Goal: Check status

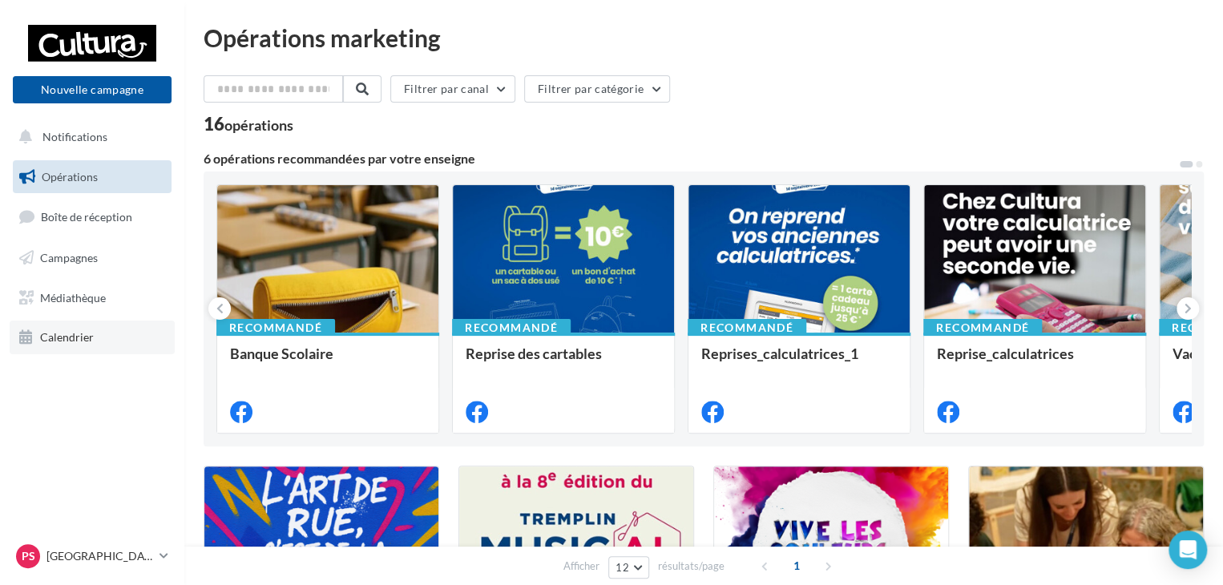
click at [74, 337] on span "Calendrier" at bounding box center [67, 337] width 54 height 14
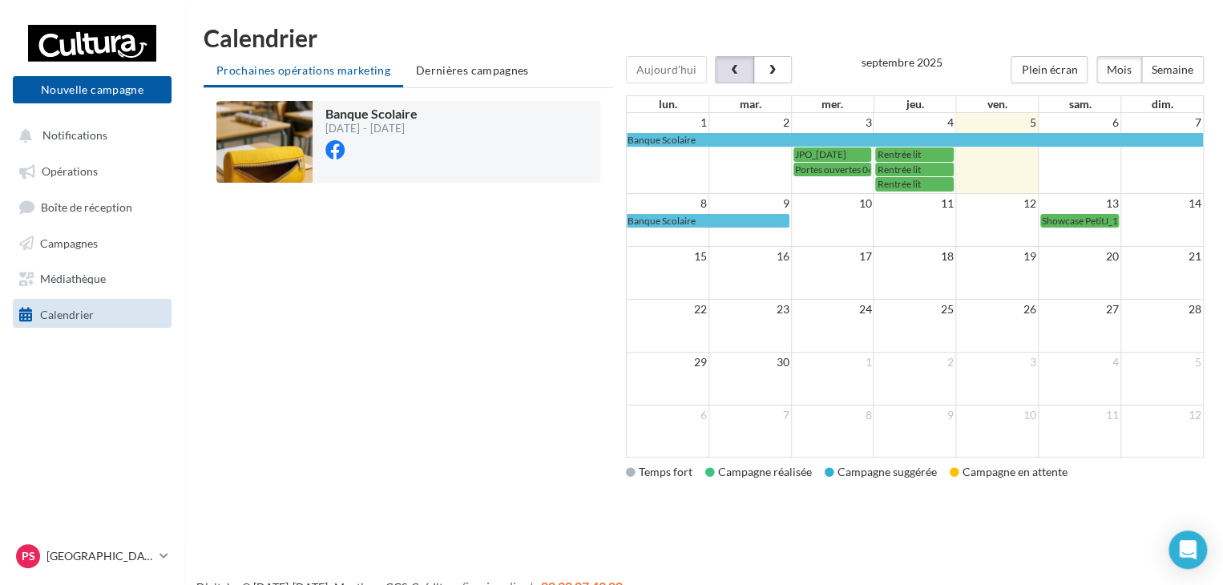
click at [728, 68] on span "button" at bounding box center [734, 70] width 14 height 11
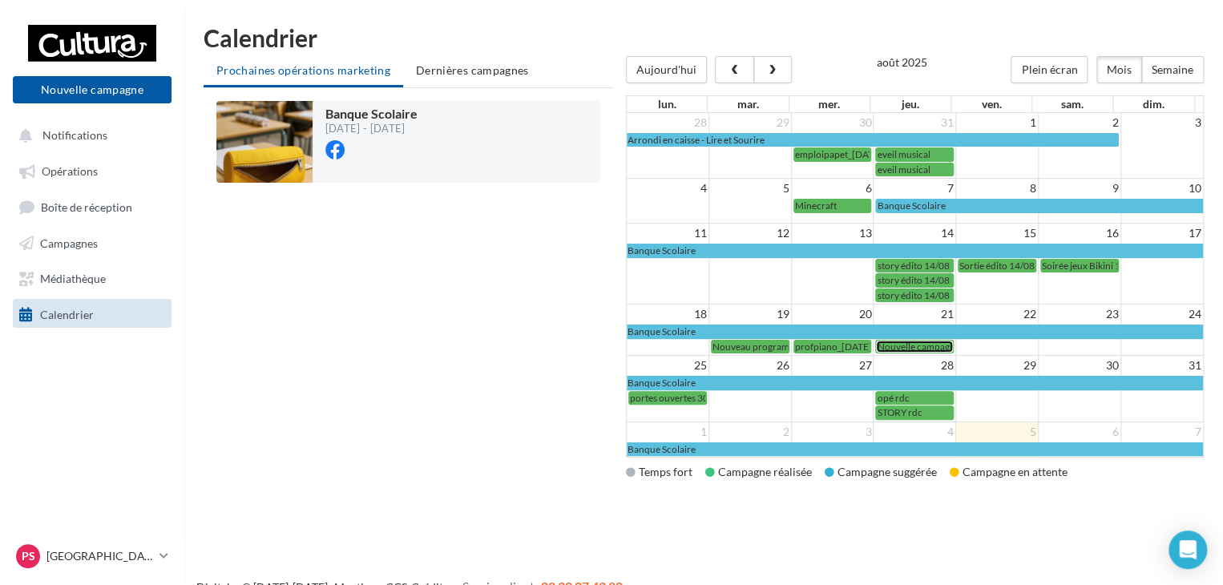
click at [909, 341] on span "Nouvelle campagne réseau social du 21-08-2025 17:15" at bounding box center [981, 347] width 209 height 12
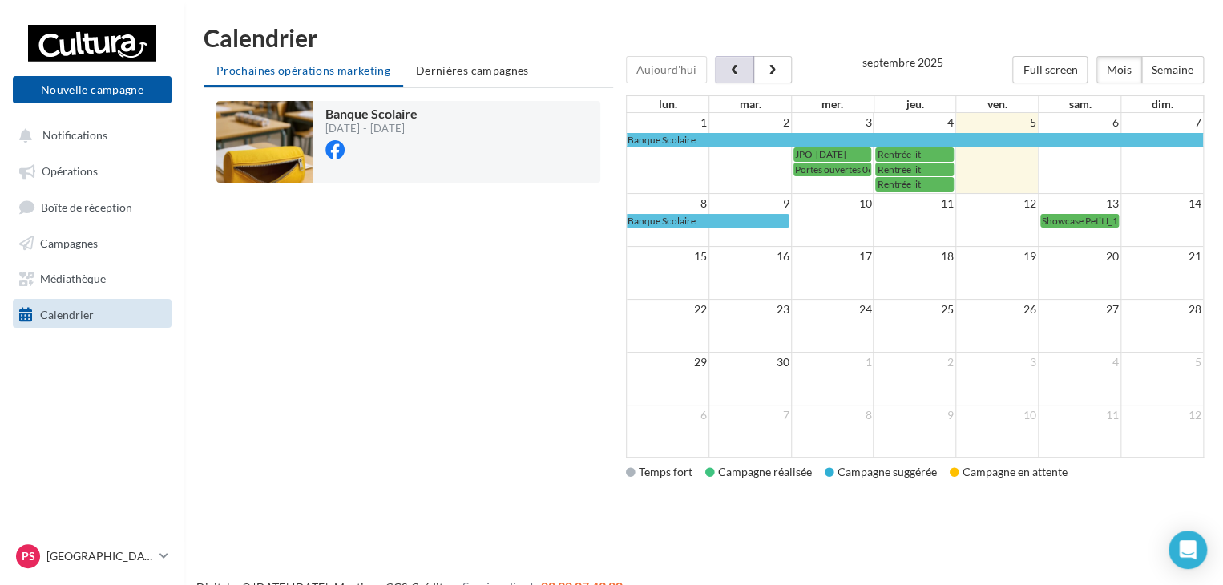
click at [740, 66] on button "button" at bounding box center [734, 69] width 38 height 27
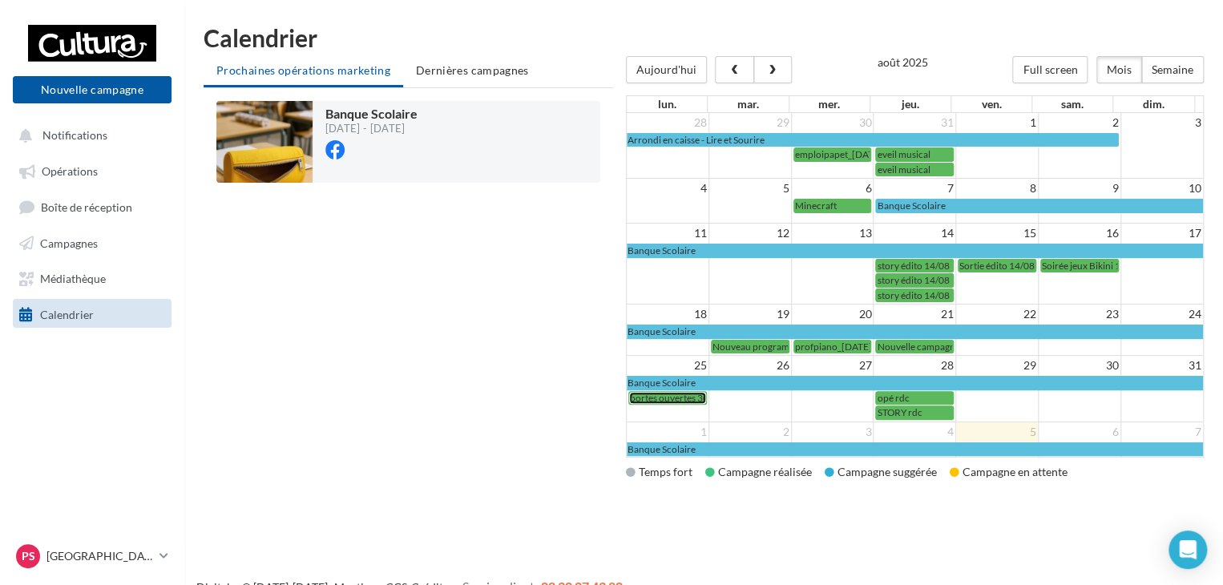
click at [671, 392] on span "portes ouvertes 30/08" at bounding box center [676, 398] width 93 height 12
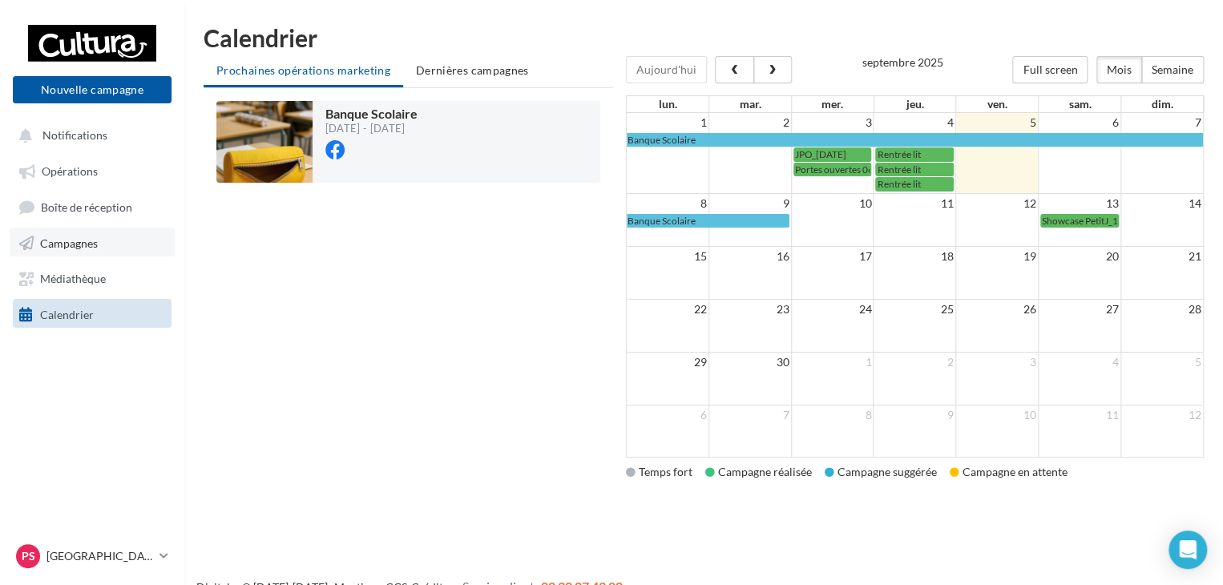
click at [75, 244] on span "Campagnes" at bounding box center [69, 243] width 58 height 14
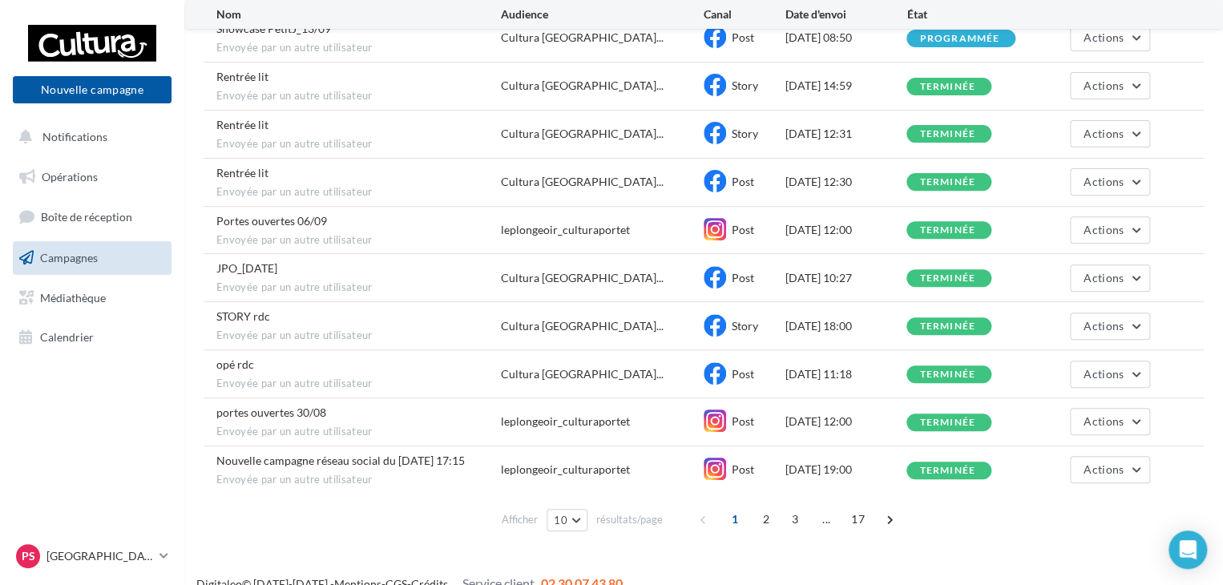
scroll to position [214, 0]
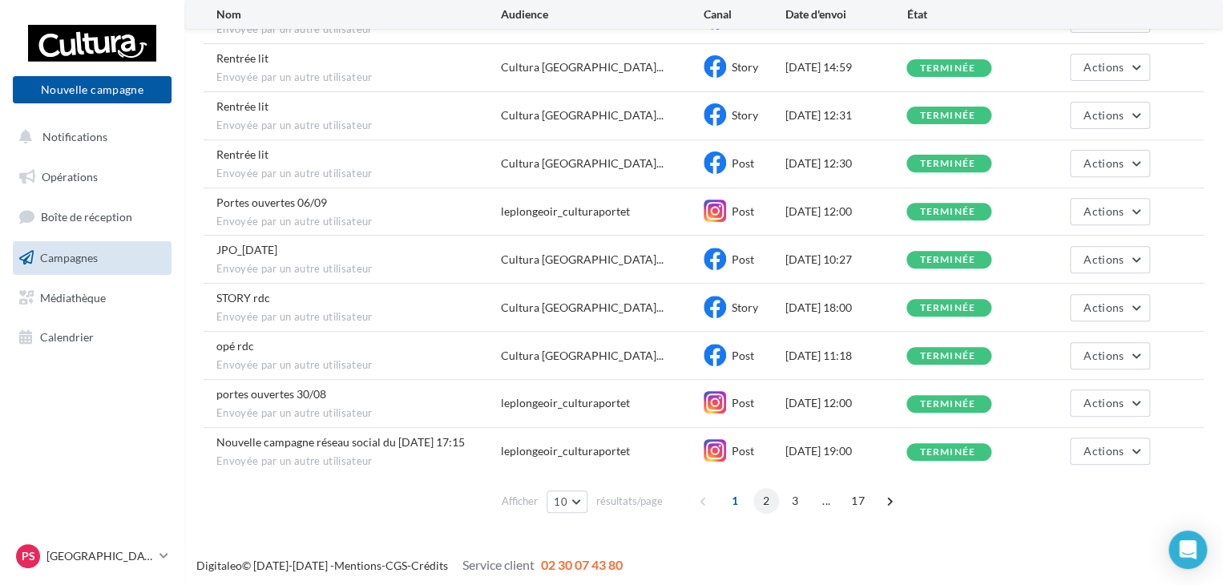
click at [763, 490] on span "2" at bounding box center [766, 501] width 26 height 26
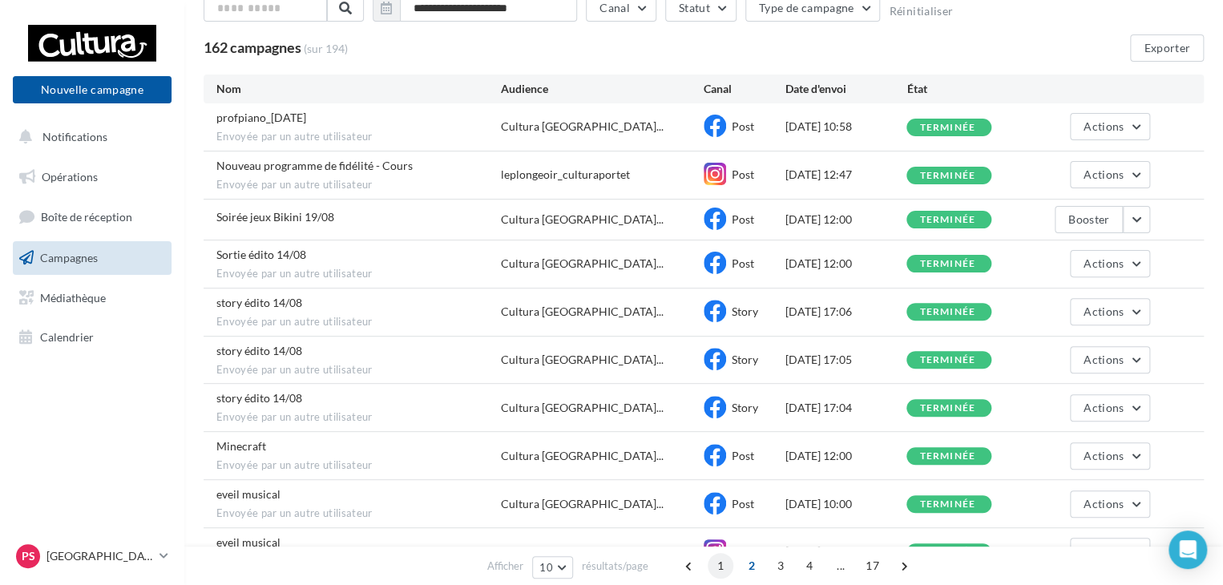
click at [716, 561] on span "1" at bounding box center [720, 566] width 26 height 26
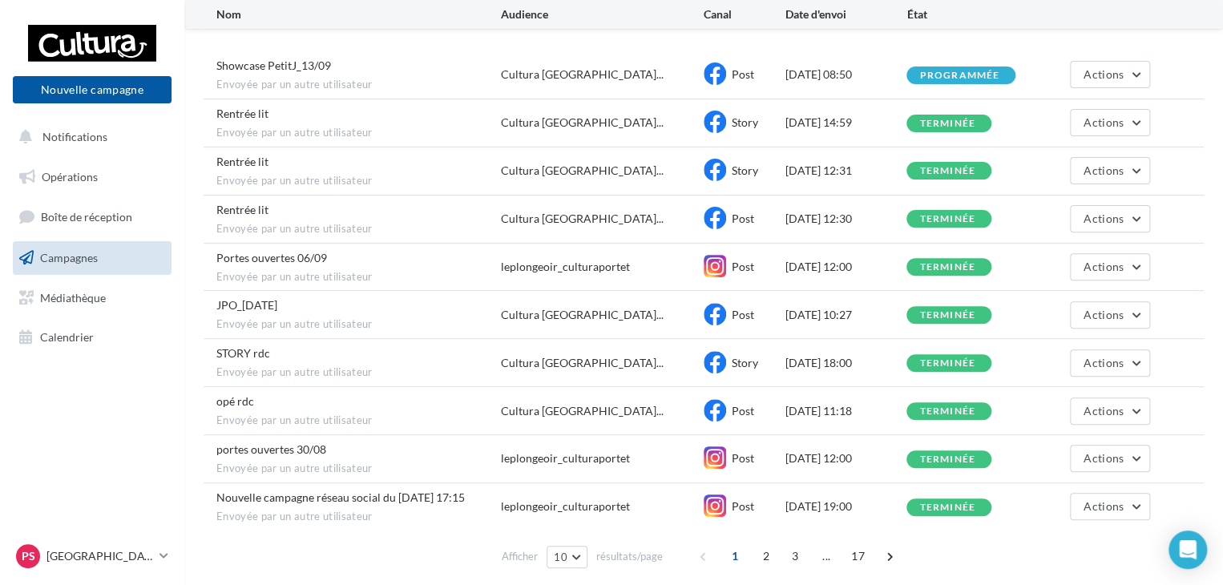
scroll to position [214, 0]
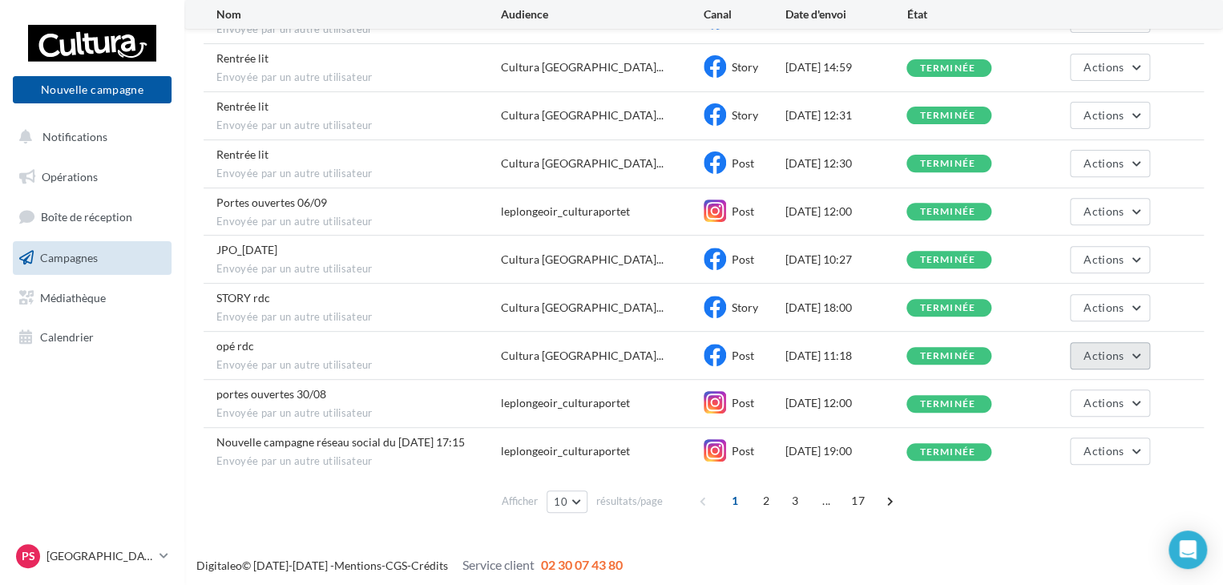
click at [1114, 353] on span "Actions" at bounding box center [1103, 356] width 40 height 14
click at [1070, 385] on button "Voir les résultats" at bounding box center [1069, 394] width 160 height 42
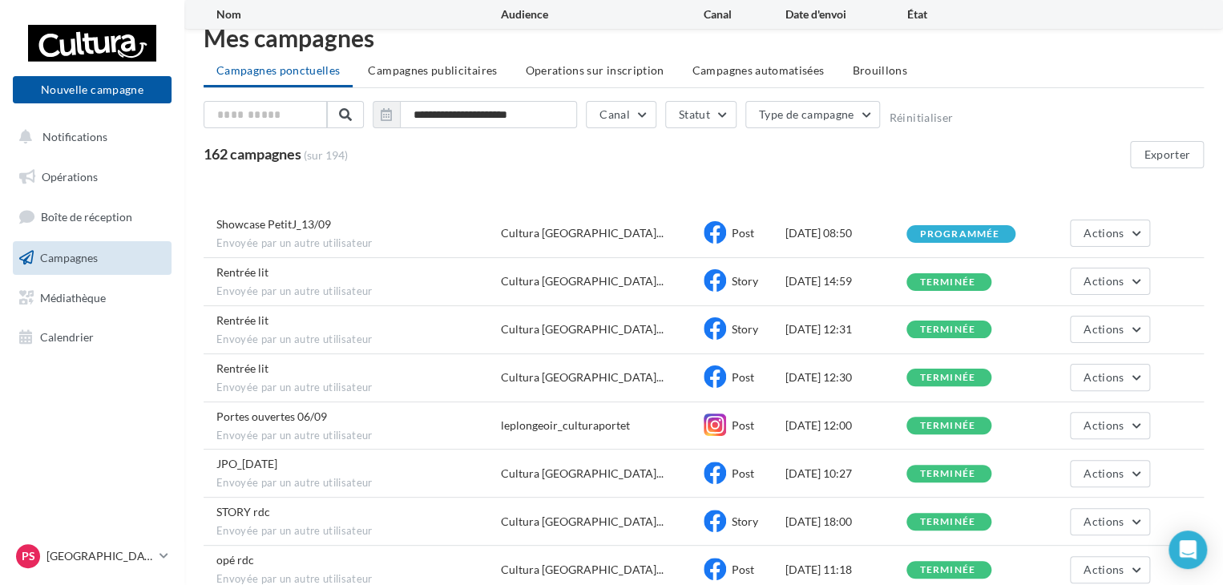
scroll to position [107, 0]
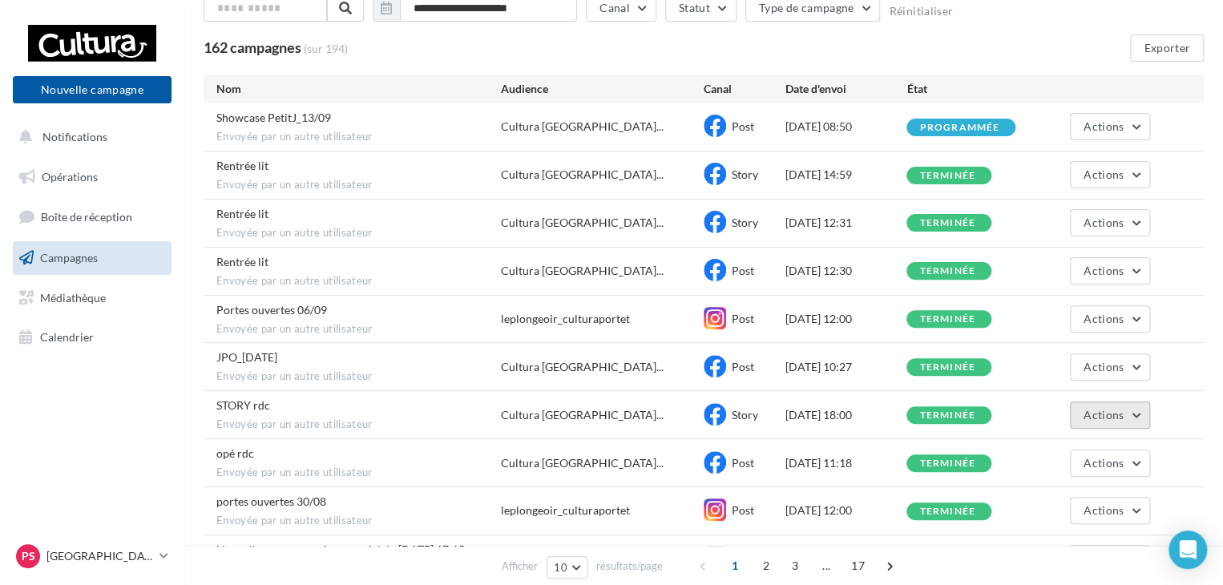
click at [1112, 408] on span "Actions" at bounding box center [1103, 415] width 40 height 14
click at [1086, 445] on button "Voir les résultats" at bounding box center [1069, 453] width 160 height 42
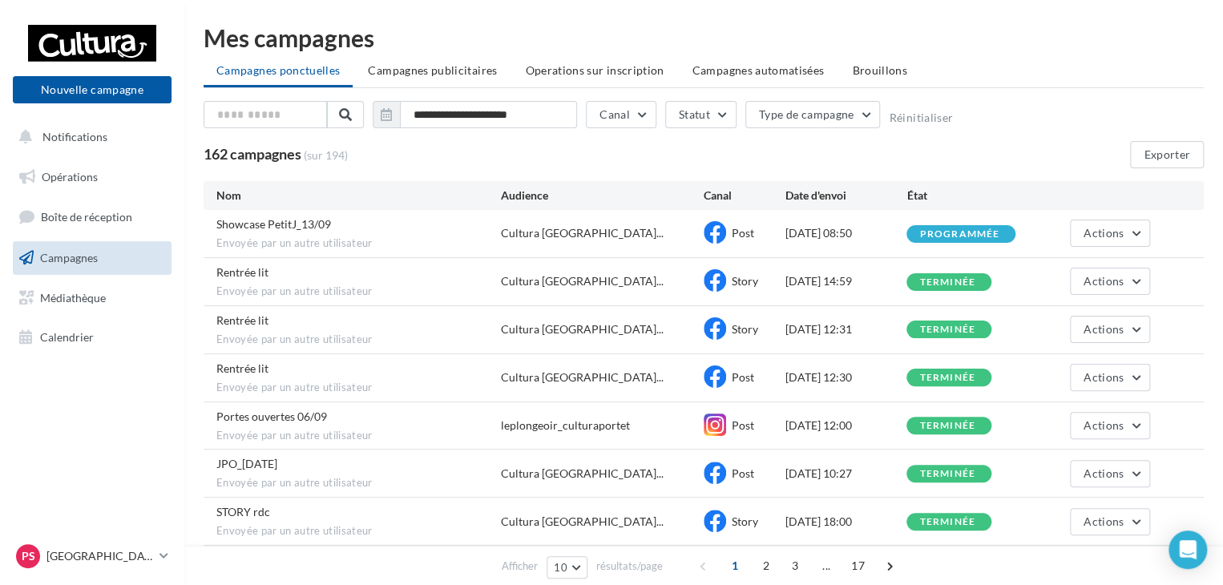
scroll to position [107, 0]
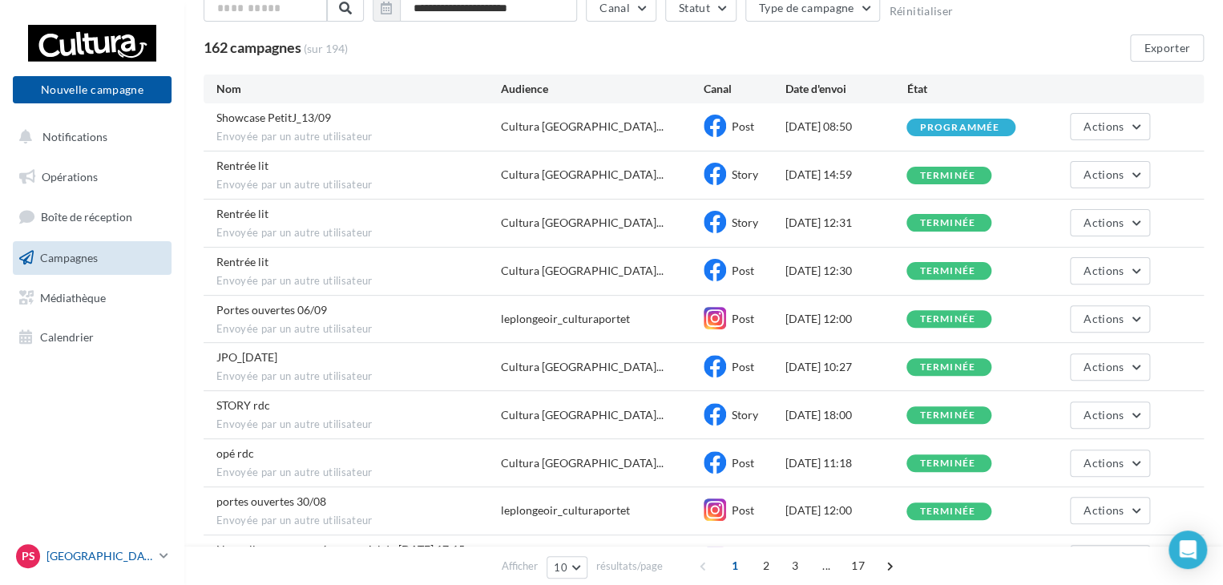
click at [141, 558] on p "[GEOGRAPHIC_DATA]" at bounding box center [99, 556] width 107 height 16
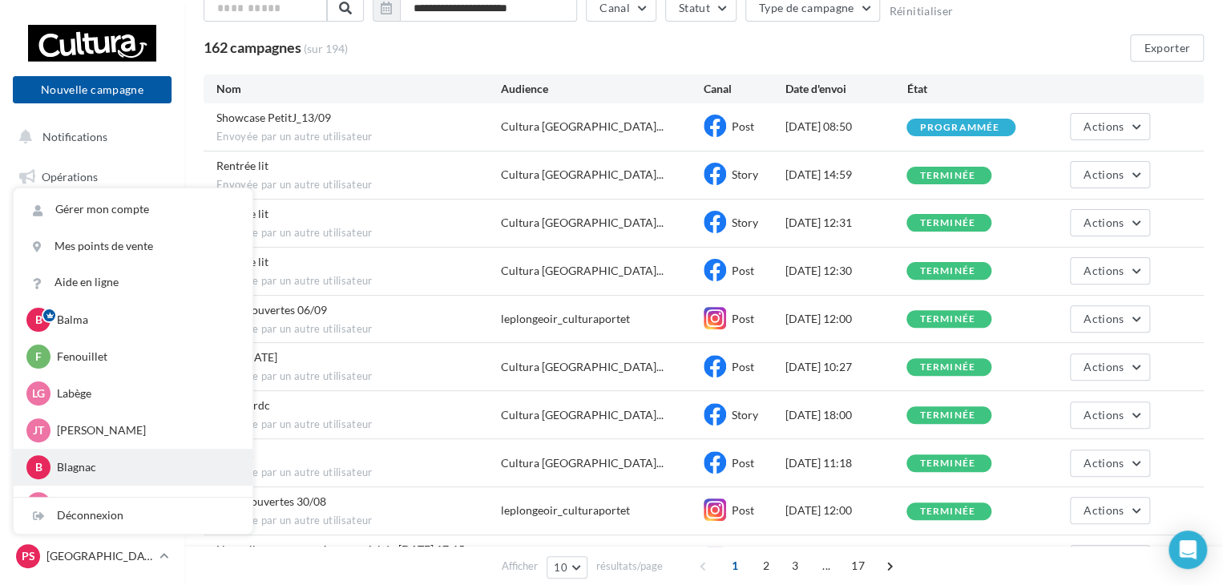
scroll to position [74, 0]
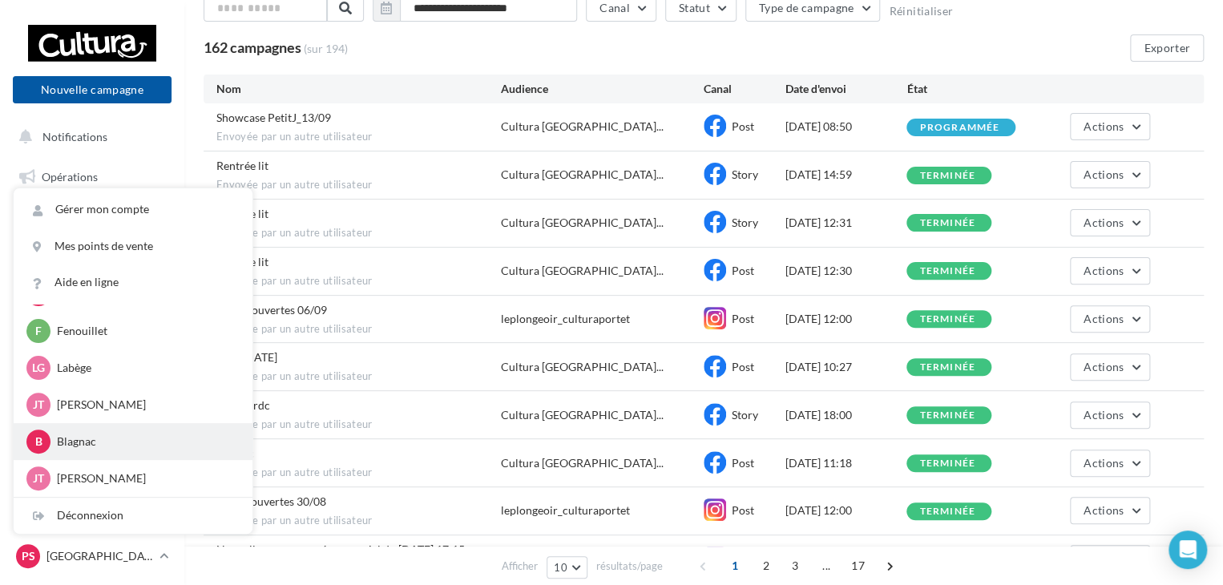
click at [90, 440] on p "Blagnac" at bounding box center [145, 441] width 176 height 16
